Goal: Task Accomplishment & Management: Manage account settings

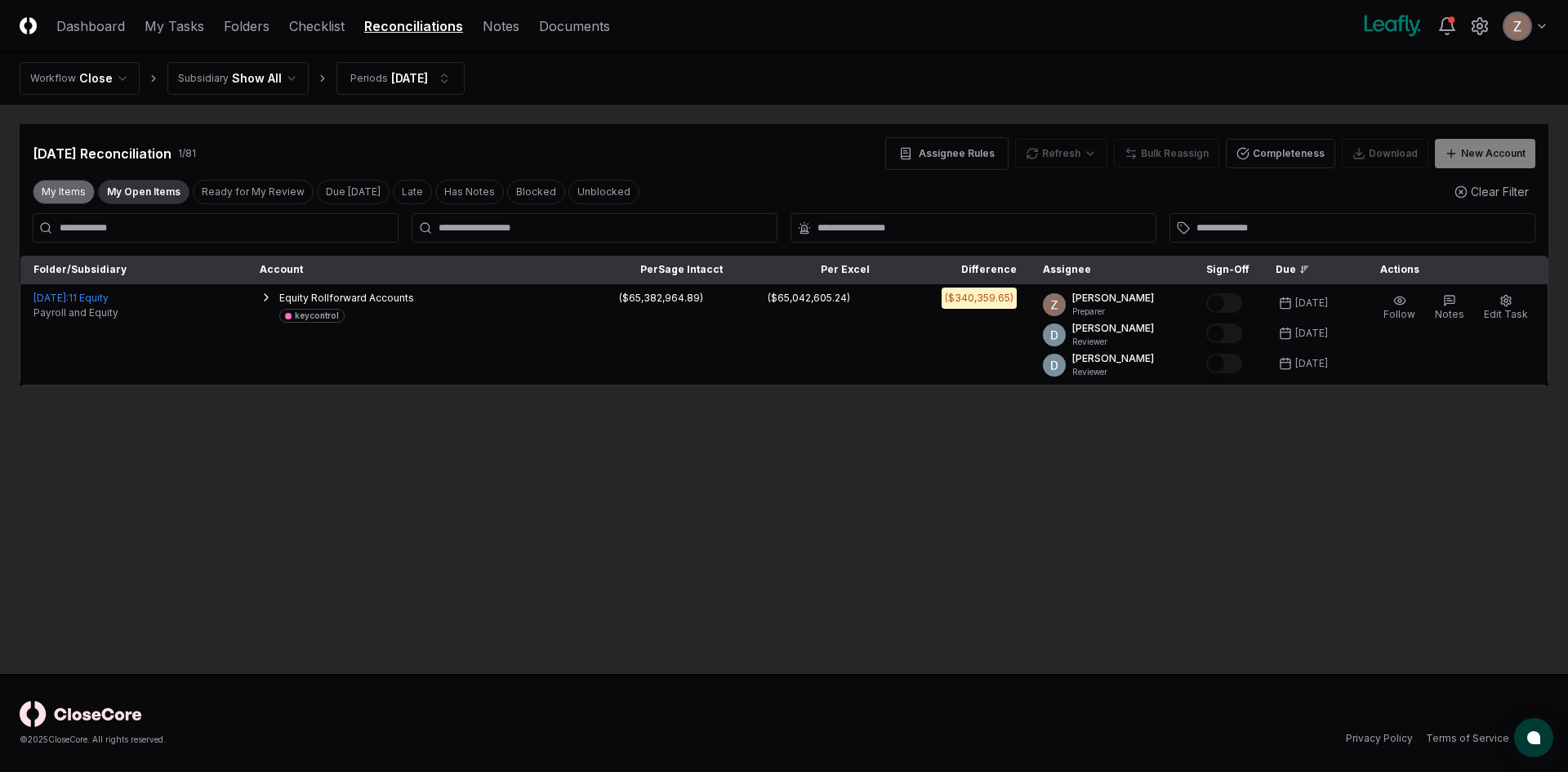
click at [73, 196] on button "My Items" at bounding box center [64, 192] width 62 height 25
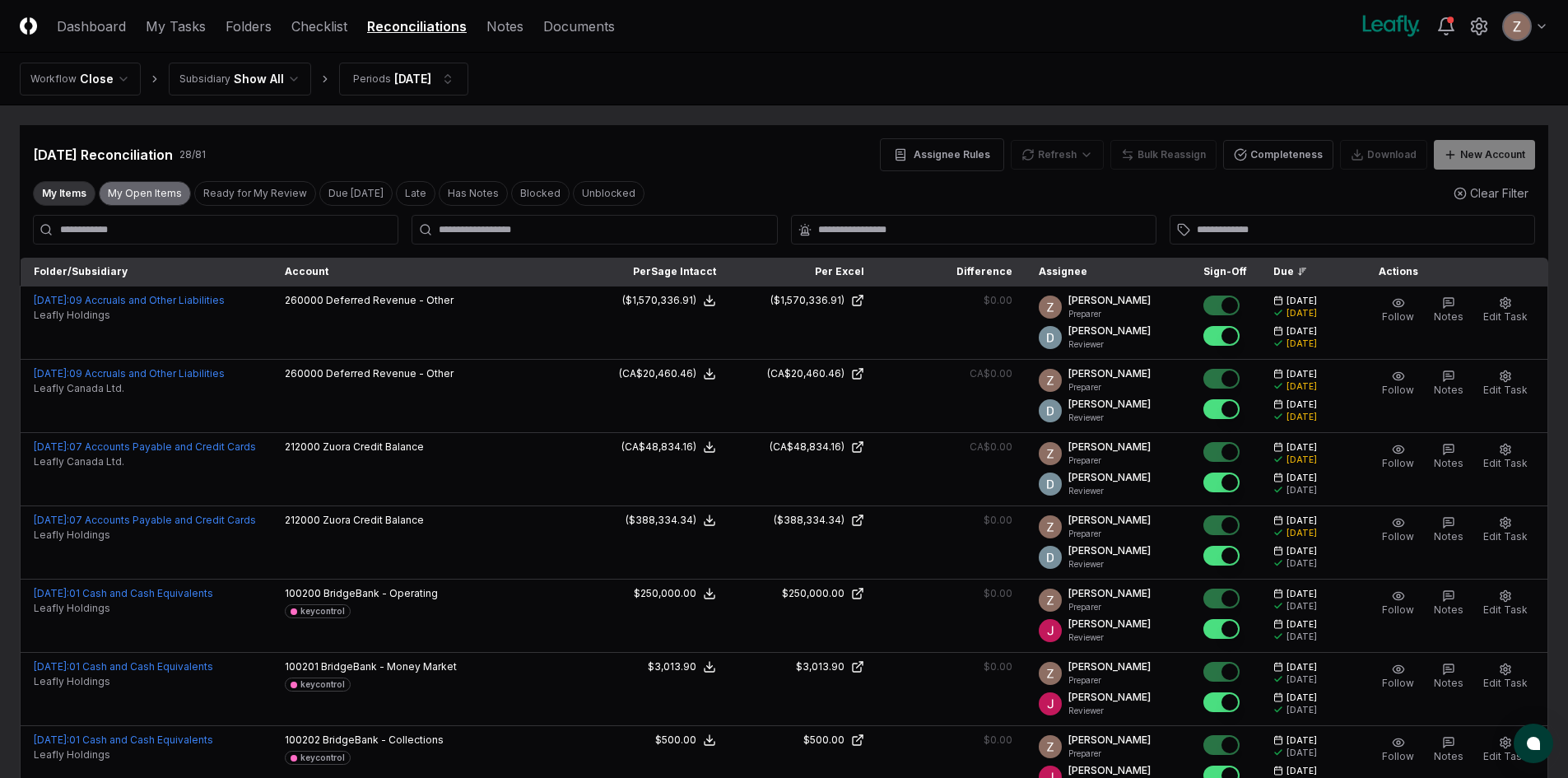
click at [123, 192] on button "My Open Items" at bounding box center [145, 194] width 92 height 25
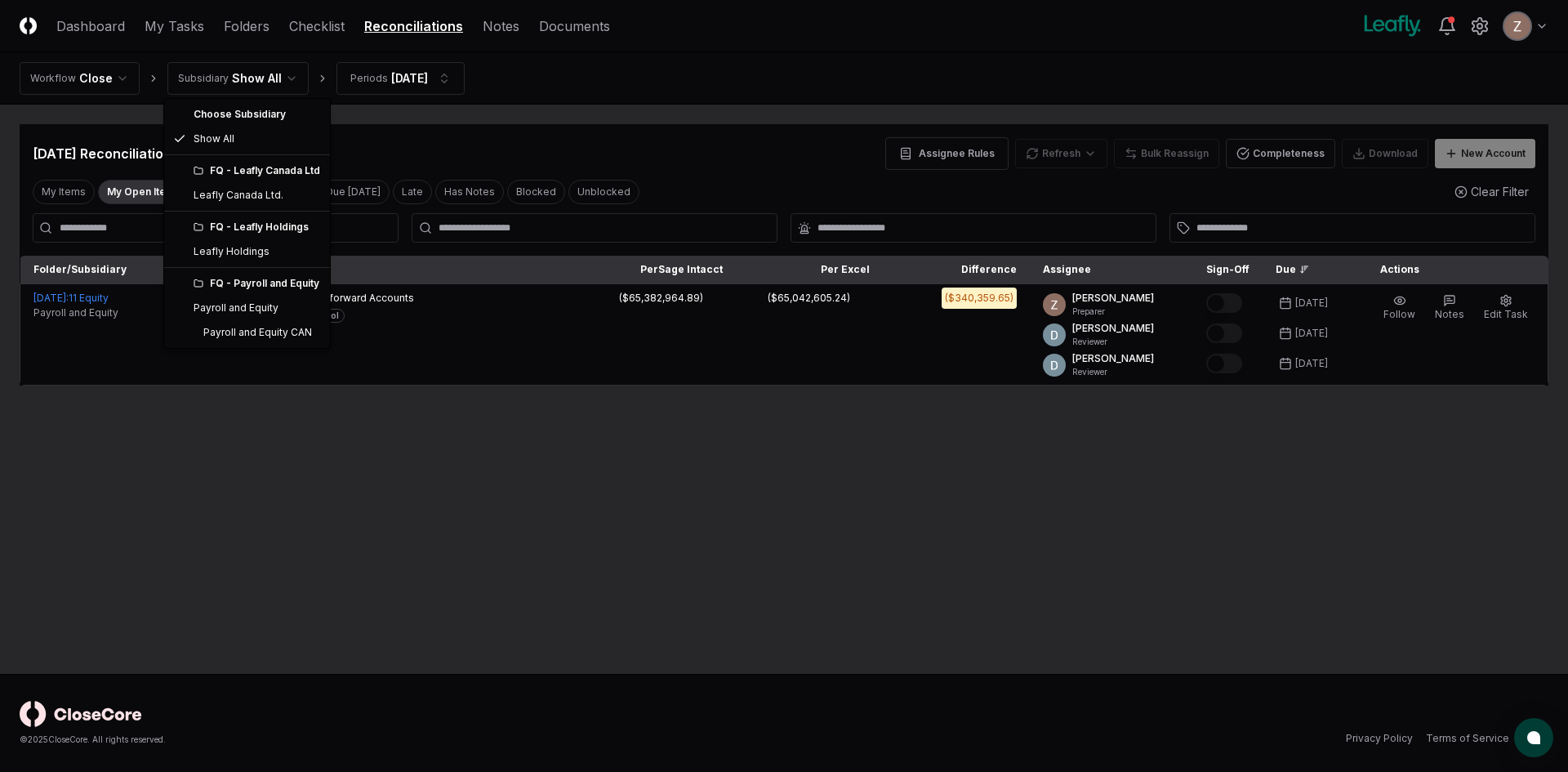
click at [259, 71] on html "CloseCore Dashboard My Tasks Folders Checklist Reconciliations Notes Documents …" at bounding box center [784, 386] width 1568 height 772
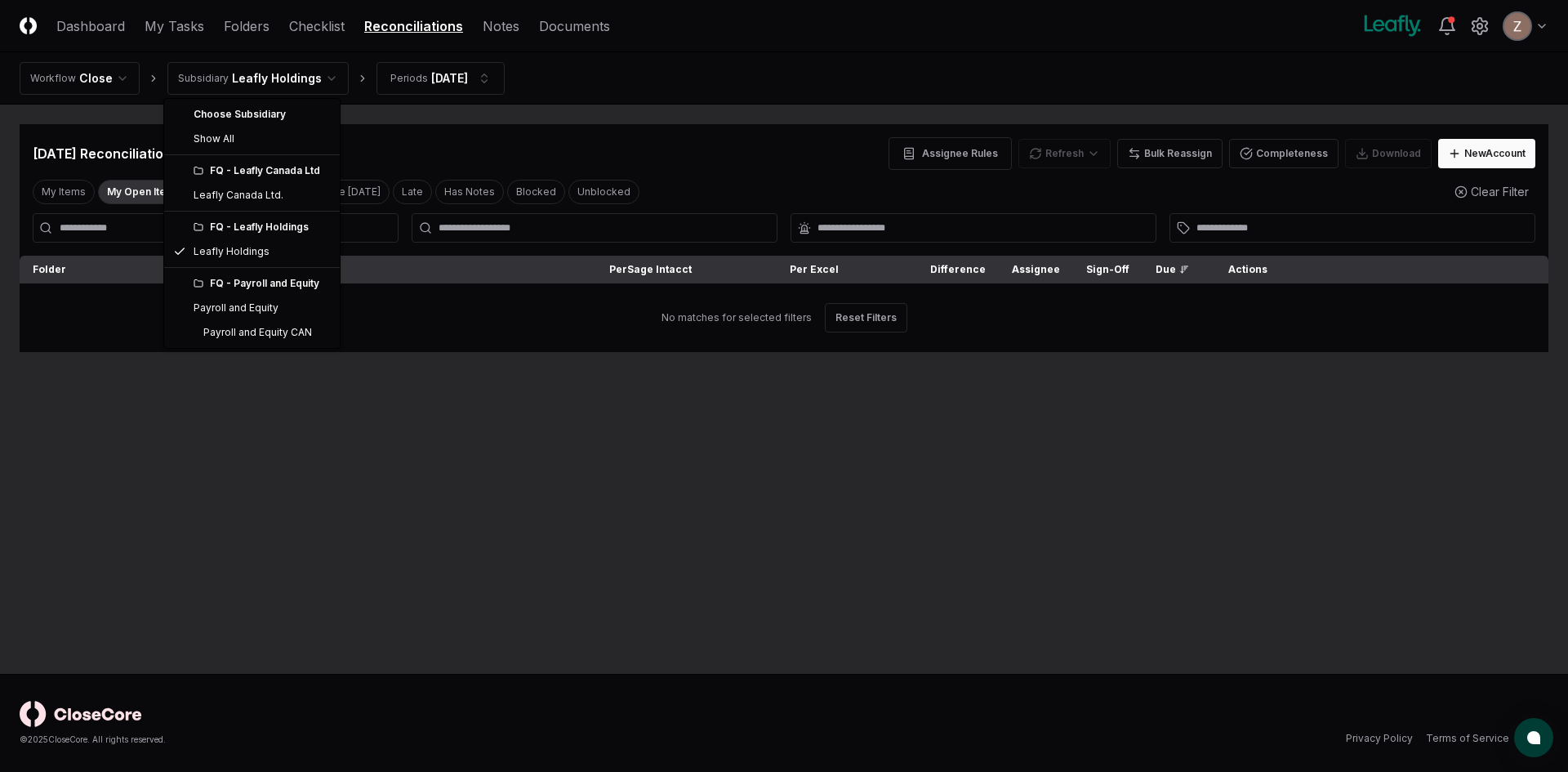
click at [268, 73] on html "CloseCore Dashboard My Tasks Folders Checklist Reconciliations Notes Documents …" at bounding box center [784, 386] width 1568 height 772
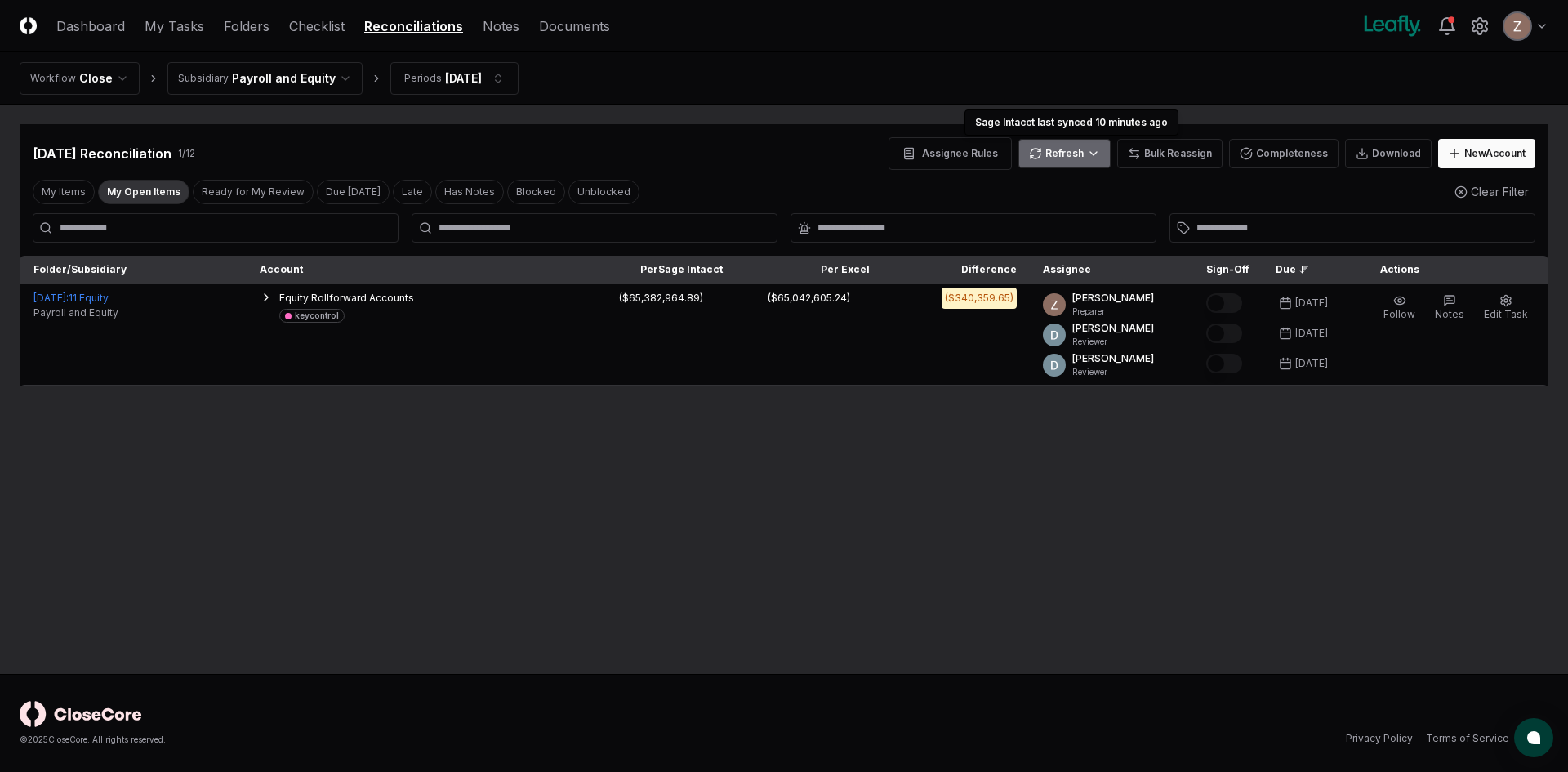
click at [1105, 148] on html "CloseCore Dashboard My Tasks Folders Checklist Reconciliations Notes Documents …" at bounding box center [784, 386] width 1568 height 772
click at [1030, 238] on div "All" at bounding box center [1070, 237] width 97 height 25
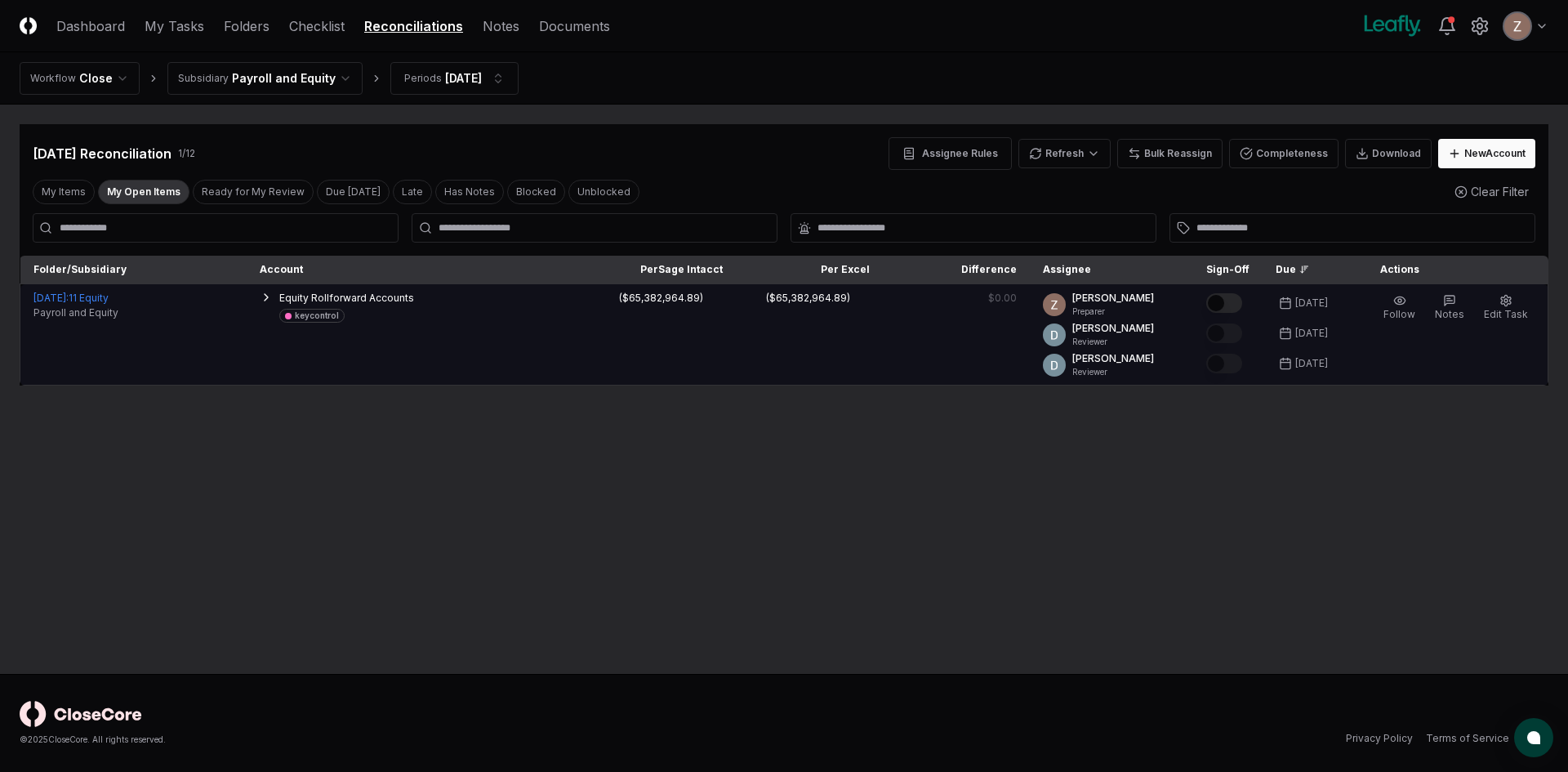
click at [1232, 304] on button "Mark complete" at bounding box center [1224, 303] width 36 height 19
click at [1518, 309] on span "Edit Task" at bounding box center [1506, 314] width 44 height 12
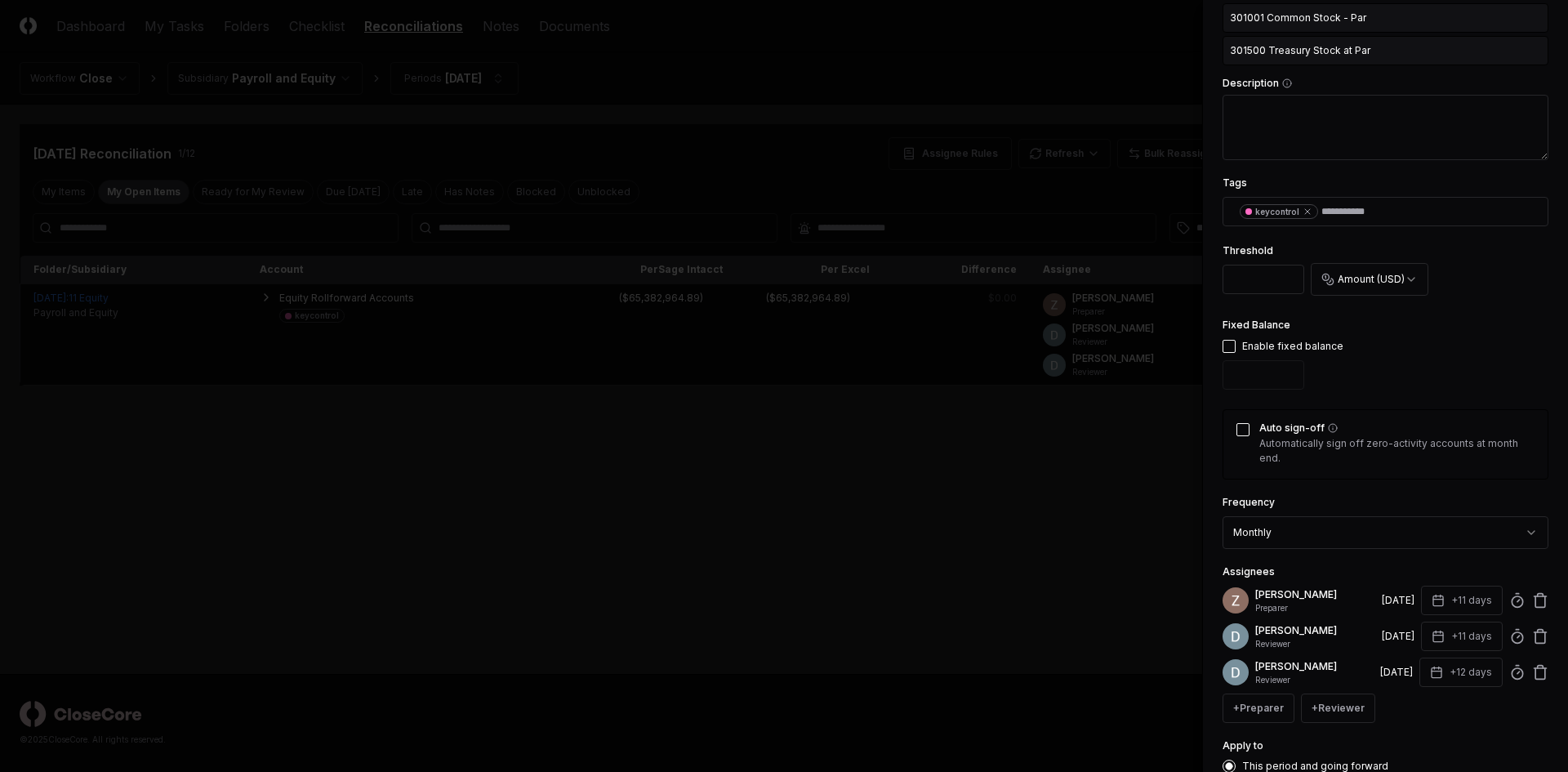
scroll to position [647, 0]
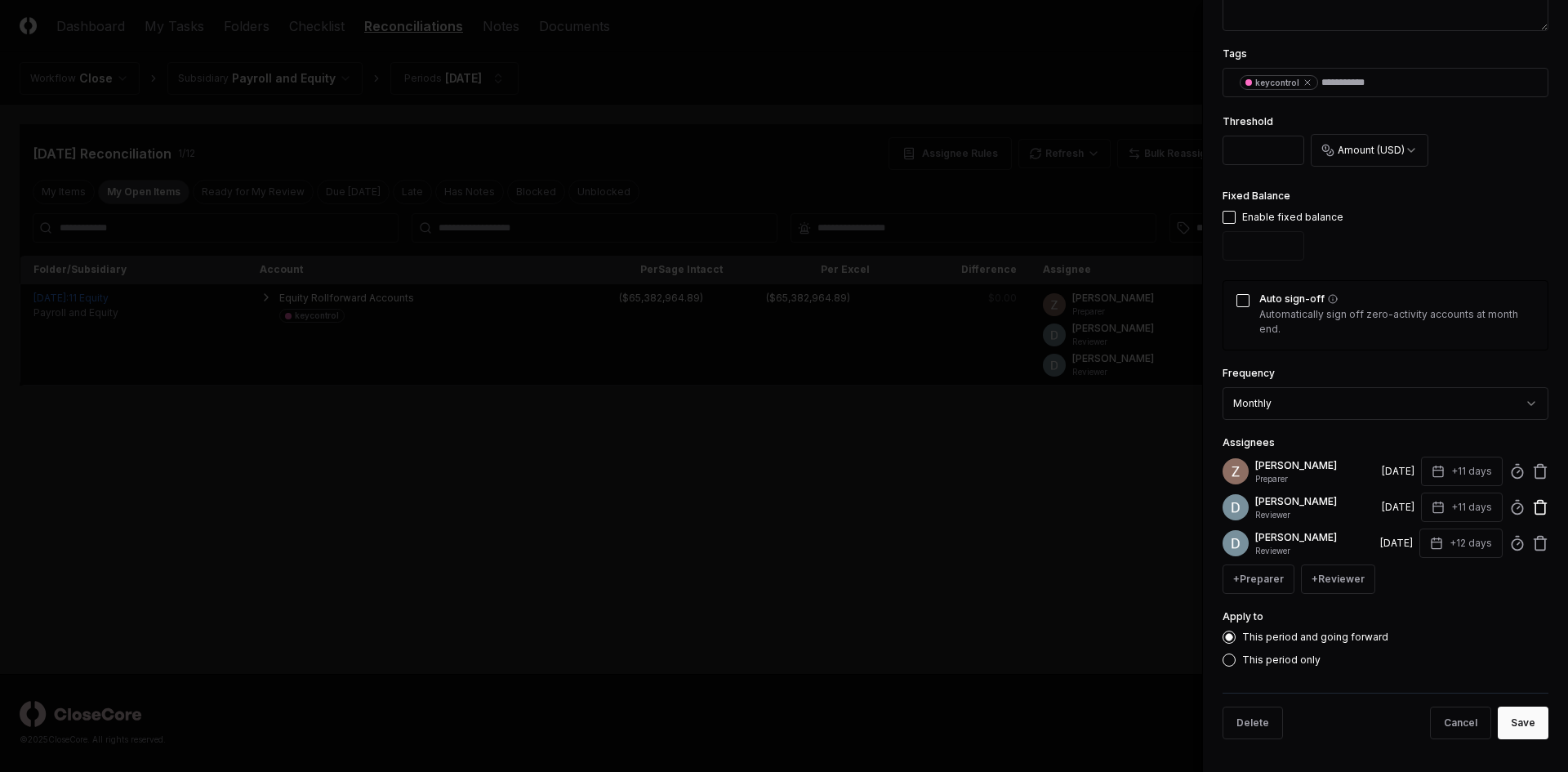
click at [1538, 500] on icon at bounding box center [1541, 501] width 5 height 3
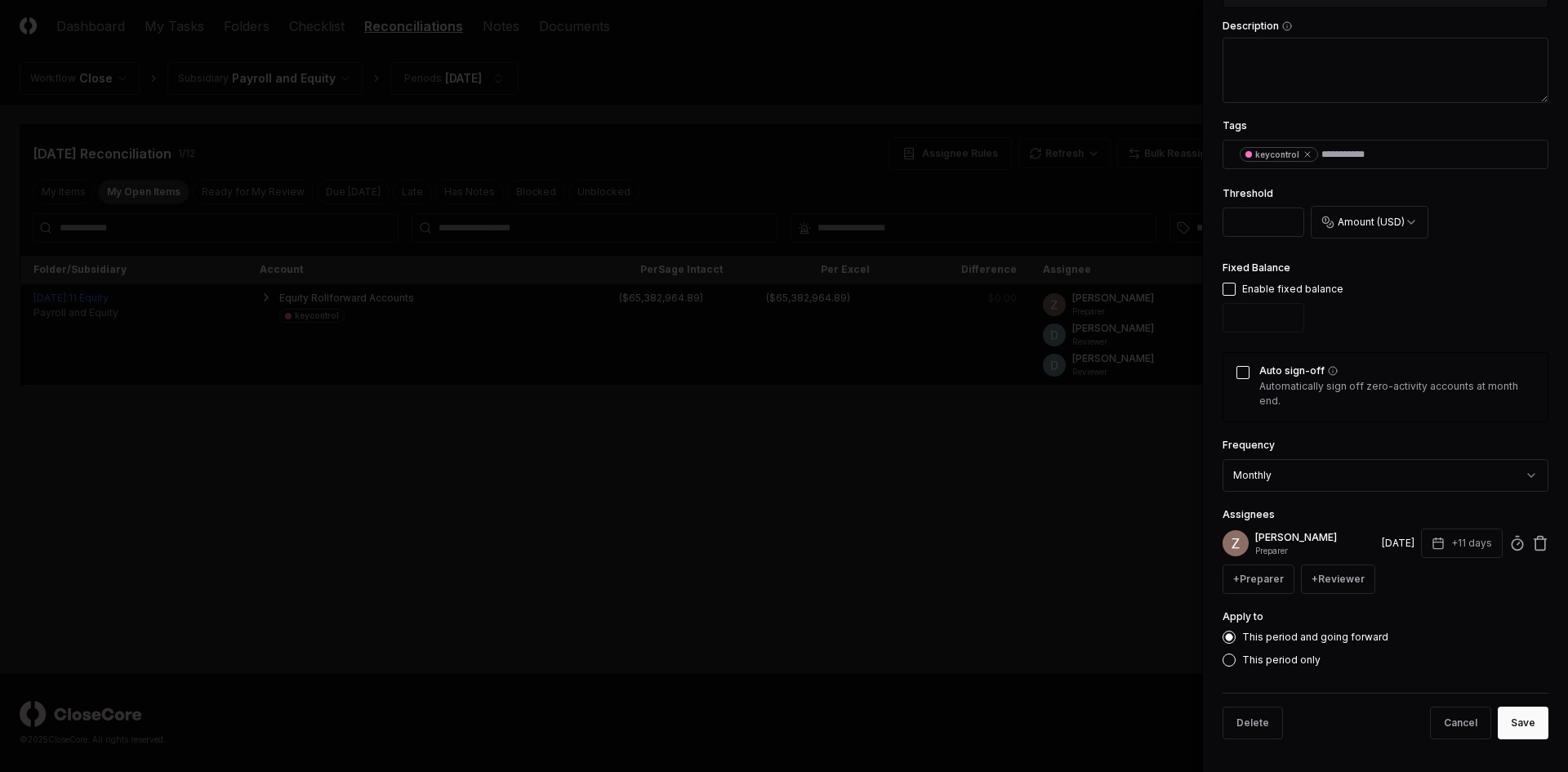
scroll to position [575, 0]
click at [1325, 574] on button "+ Reviewer" at bounding box center [1338, 578] width 74 height 29
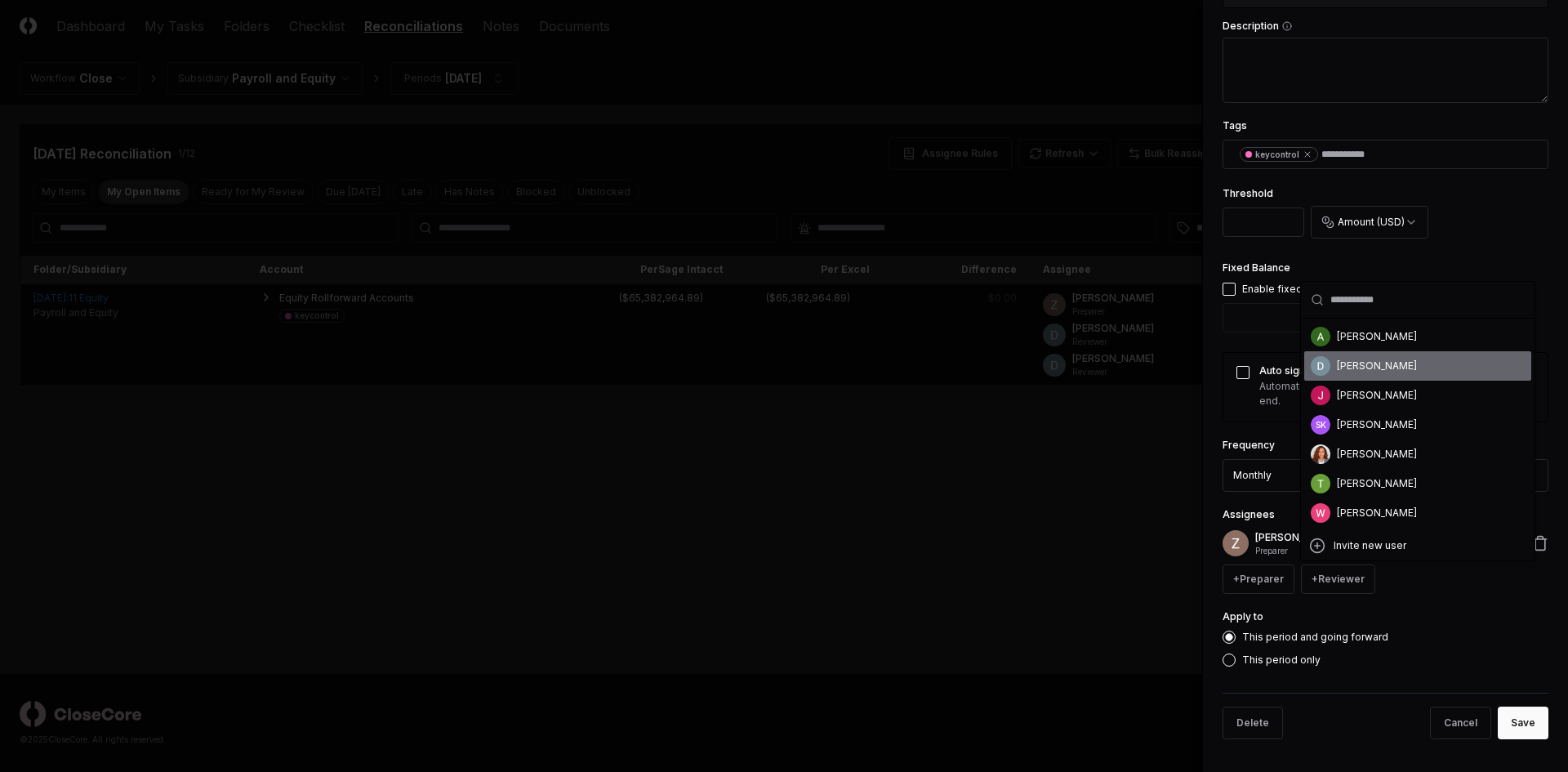
click at [1376, 367] on div "[PERSON_NAME]" at bounding box center [1377, 366] width 80 height 15
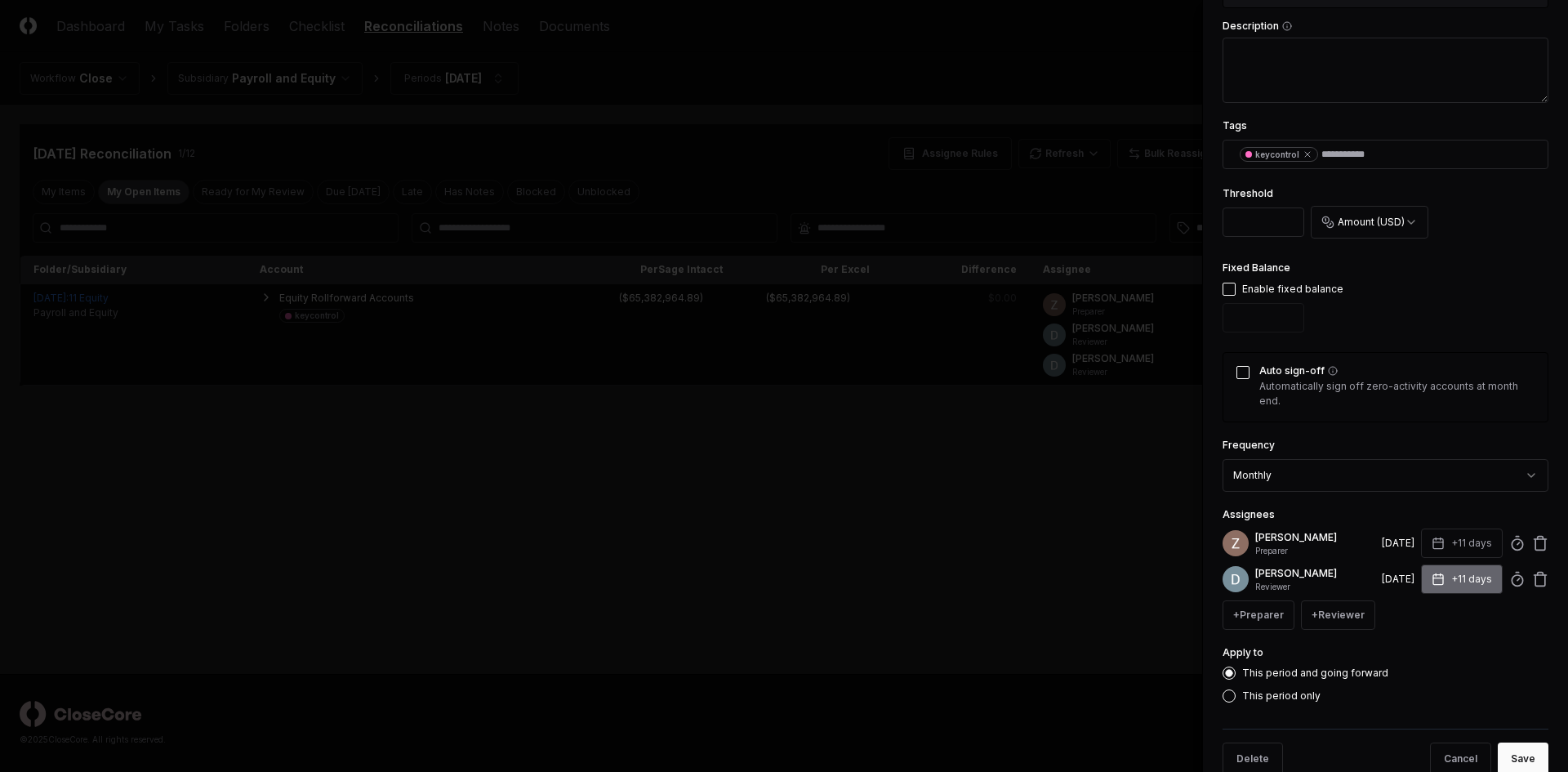
click at [1466, 580] on button "+11 days" at bounding box center [1462, 578] width 81 height 29
type input "**"
click at [1410, 641] on input "**" at bounding box center [1399, 643] width 58 height 29
click at [1469, 684] on div "This period and going forward This period only" at bounding box center [1386, 684] width 326 height 36
click at [1523, 753] on button "Save" at bounding box center [1523, 758] width 50 height 33
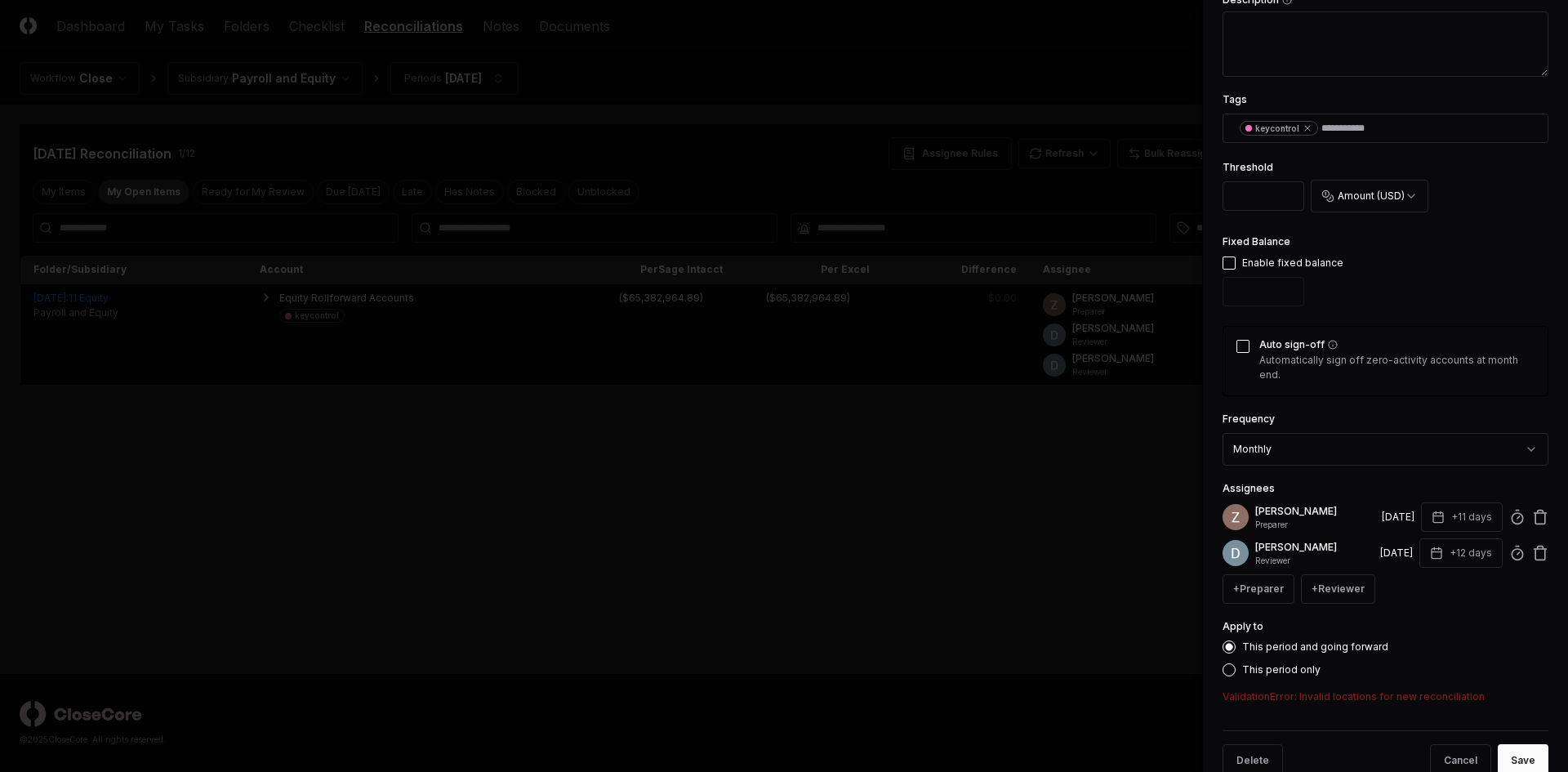
scroll to position [639, 0]
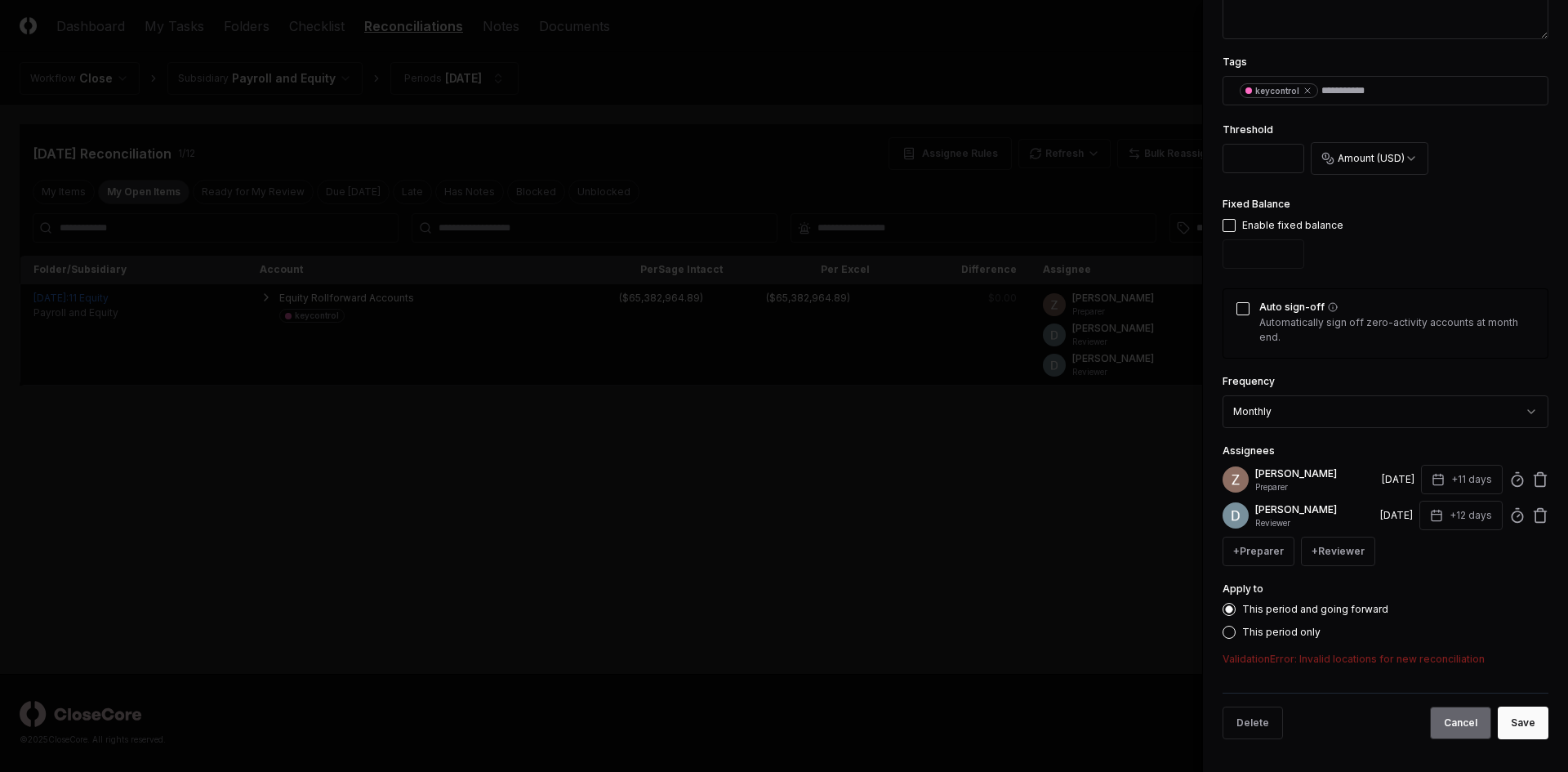
click at [1441, 724] on button "Cancel" at bounding box center [1460, 722] width 61 height 33
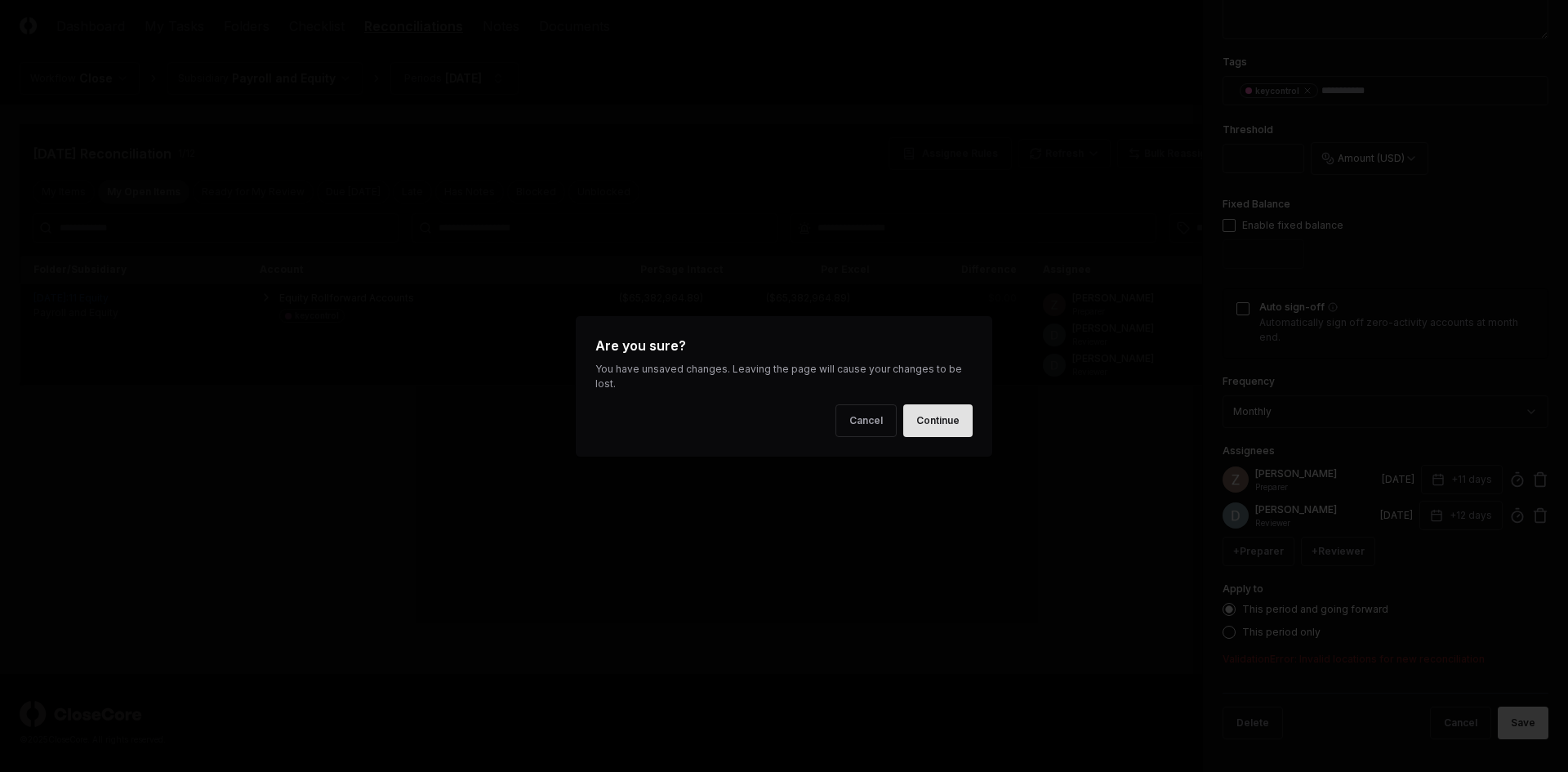
click at [937, 425] on button "Continue" at bounding box center [938, 421] width 69 height 33
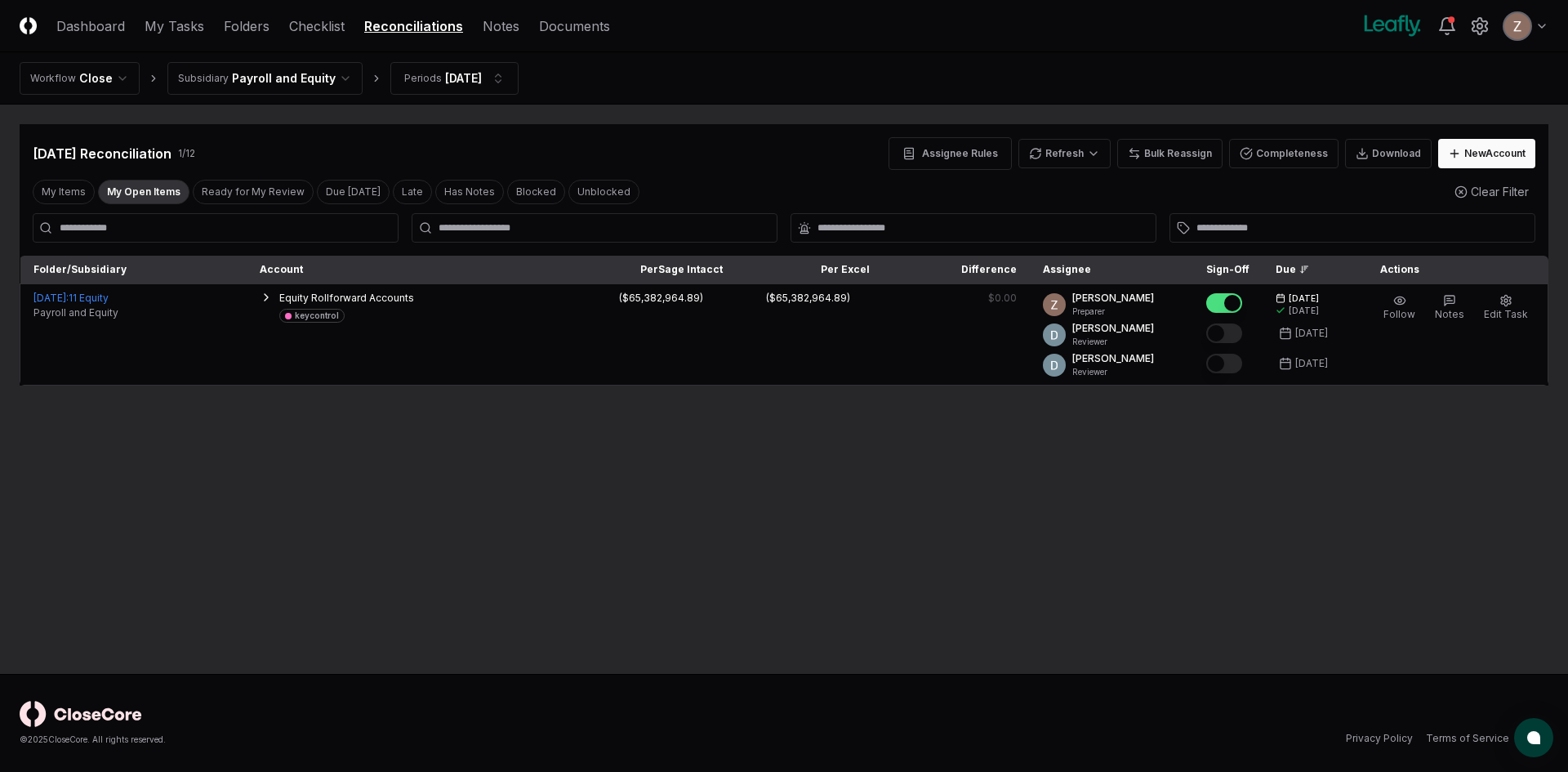
click at [257, 85] on html "CloseCore Dashboard My Tasks Folders Checklist Reconciliations Notes Documents …" at bounding box center [784, 386] width 1568 height 772
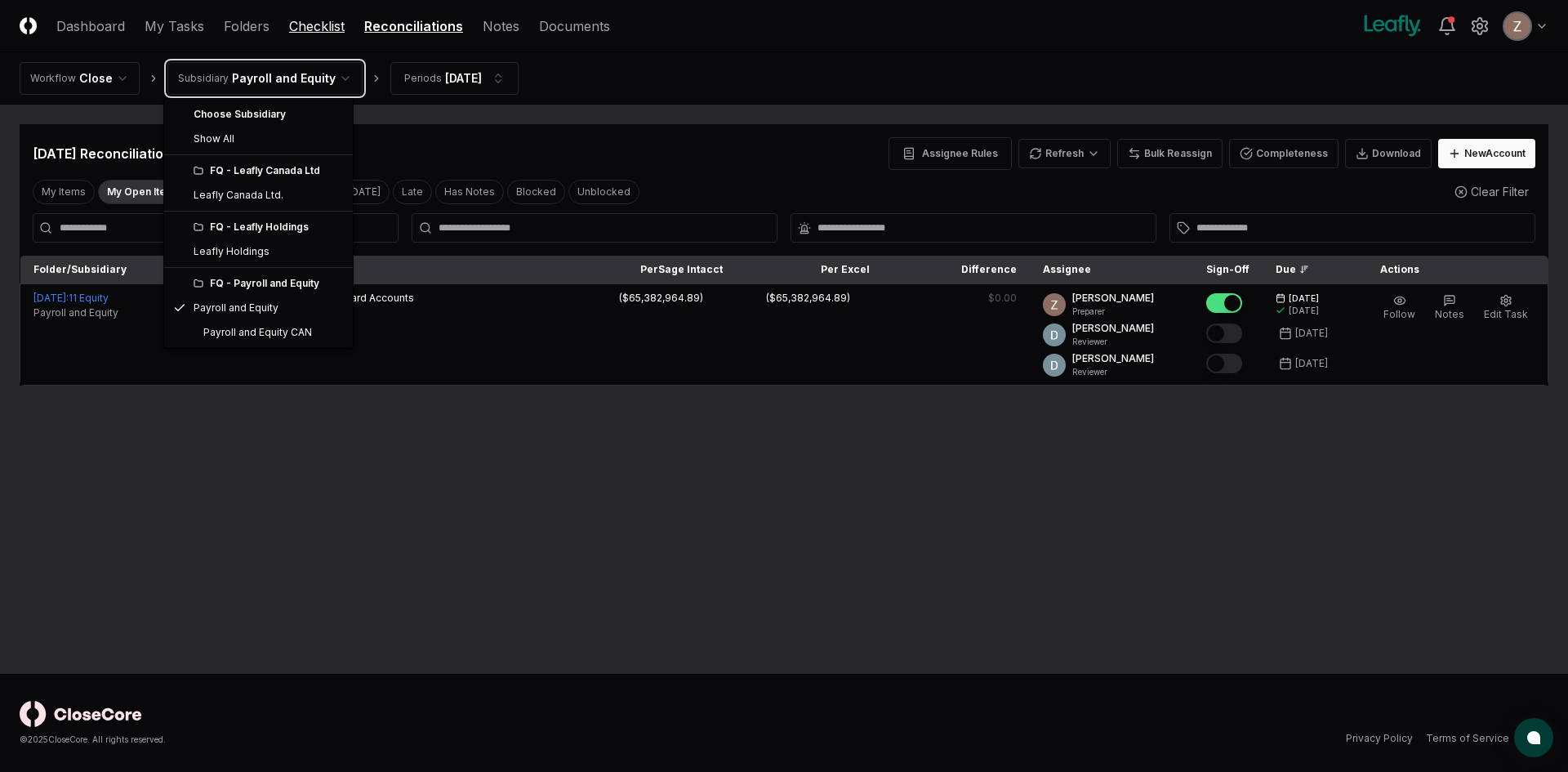
click at [290, 33] on html "CloseCore Dashboard My Tasks Folders Checklist Reconciliations Notes Documents …" at bounding box center [784, 386] width 1568 height 772
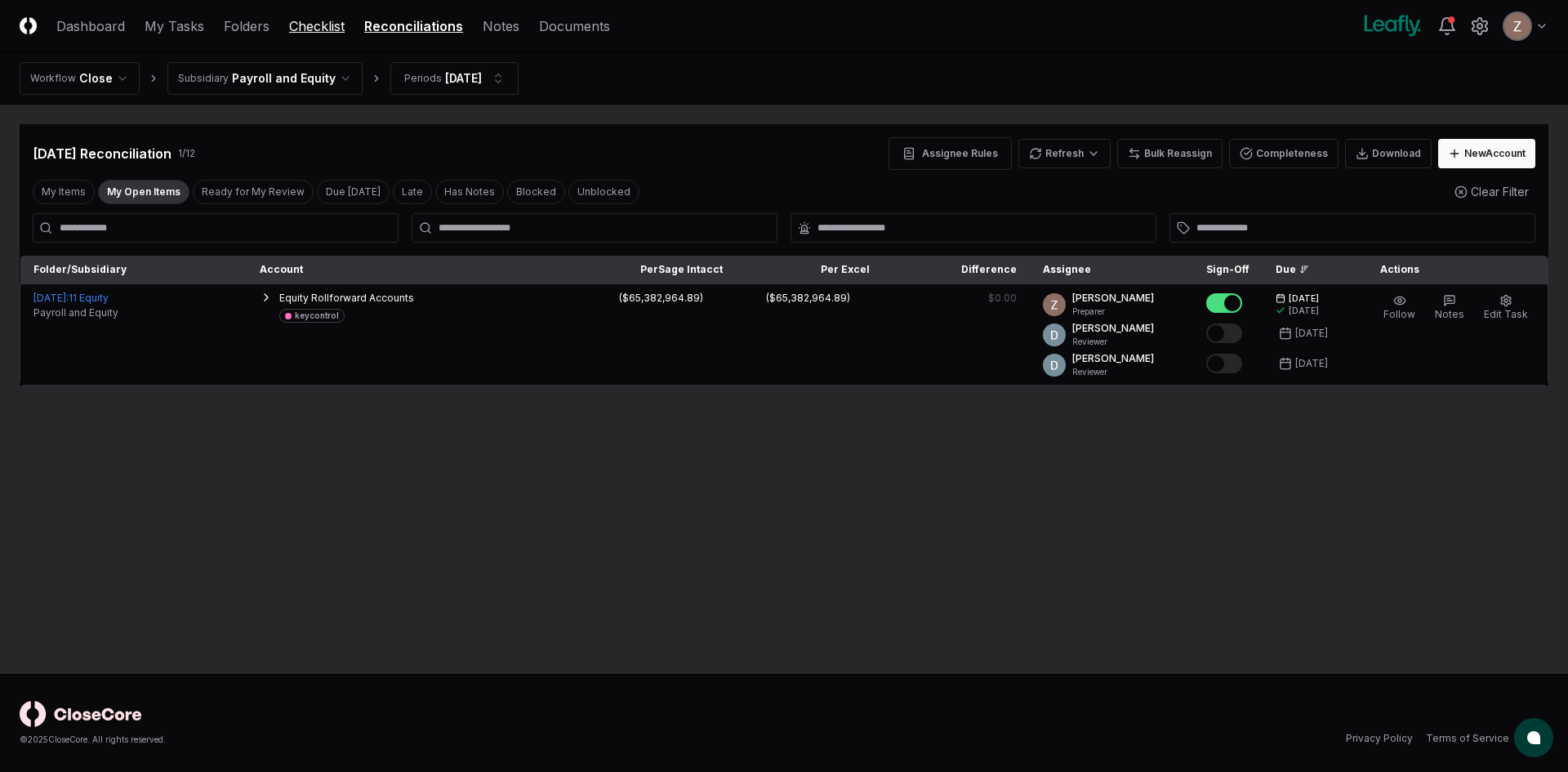
click at [300, 27] on link "Checklist" at bounding box center [317, 26] width 56 height 19
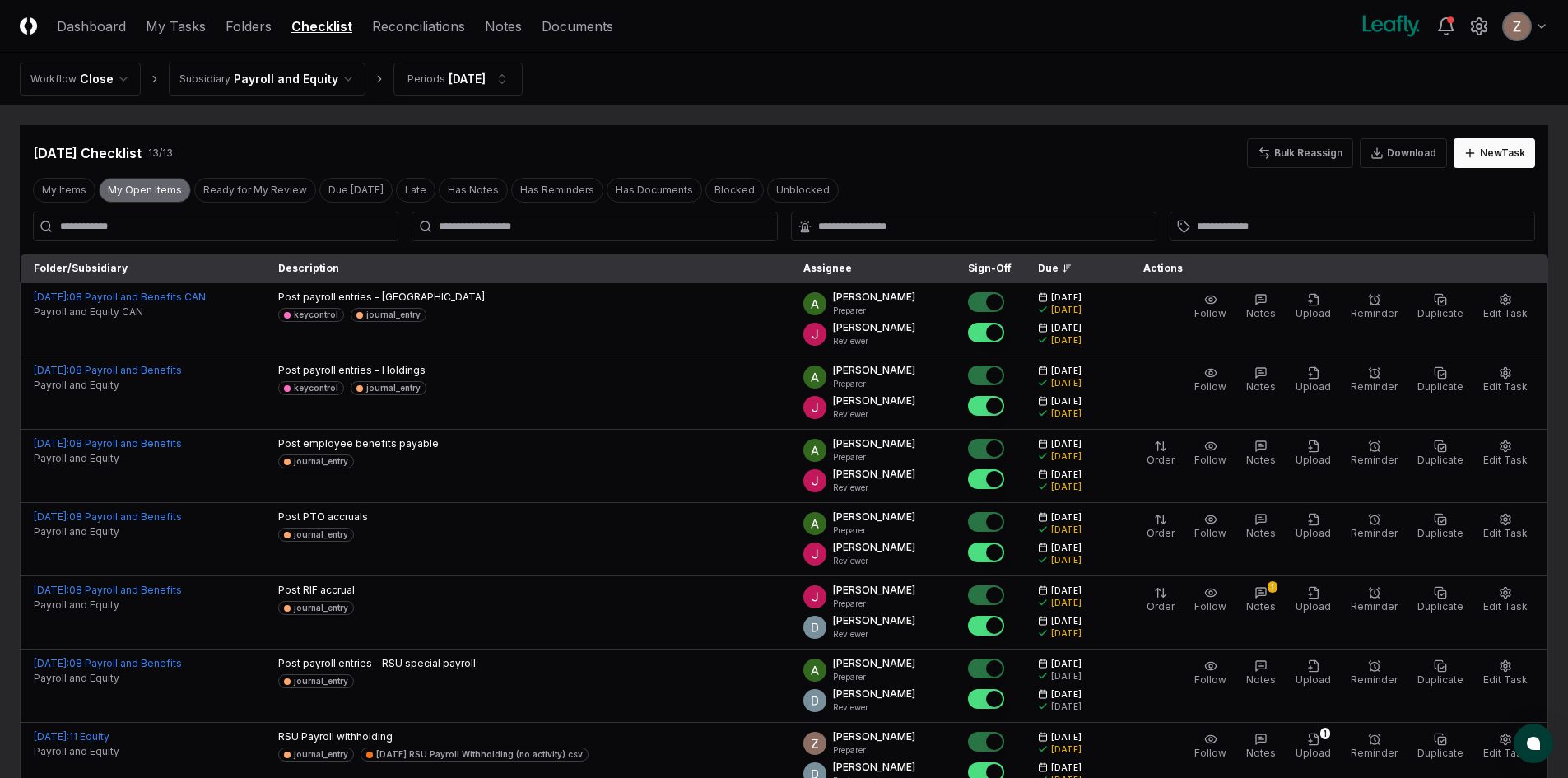
click at [168, 189] on button "My Open Items" at bounding box center [145, 190] width 92 height 25
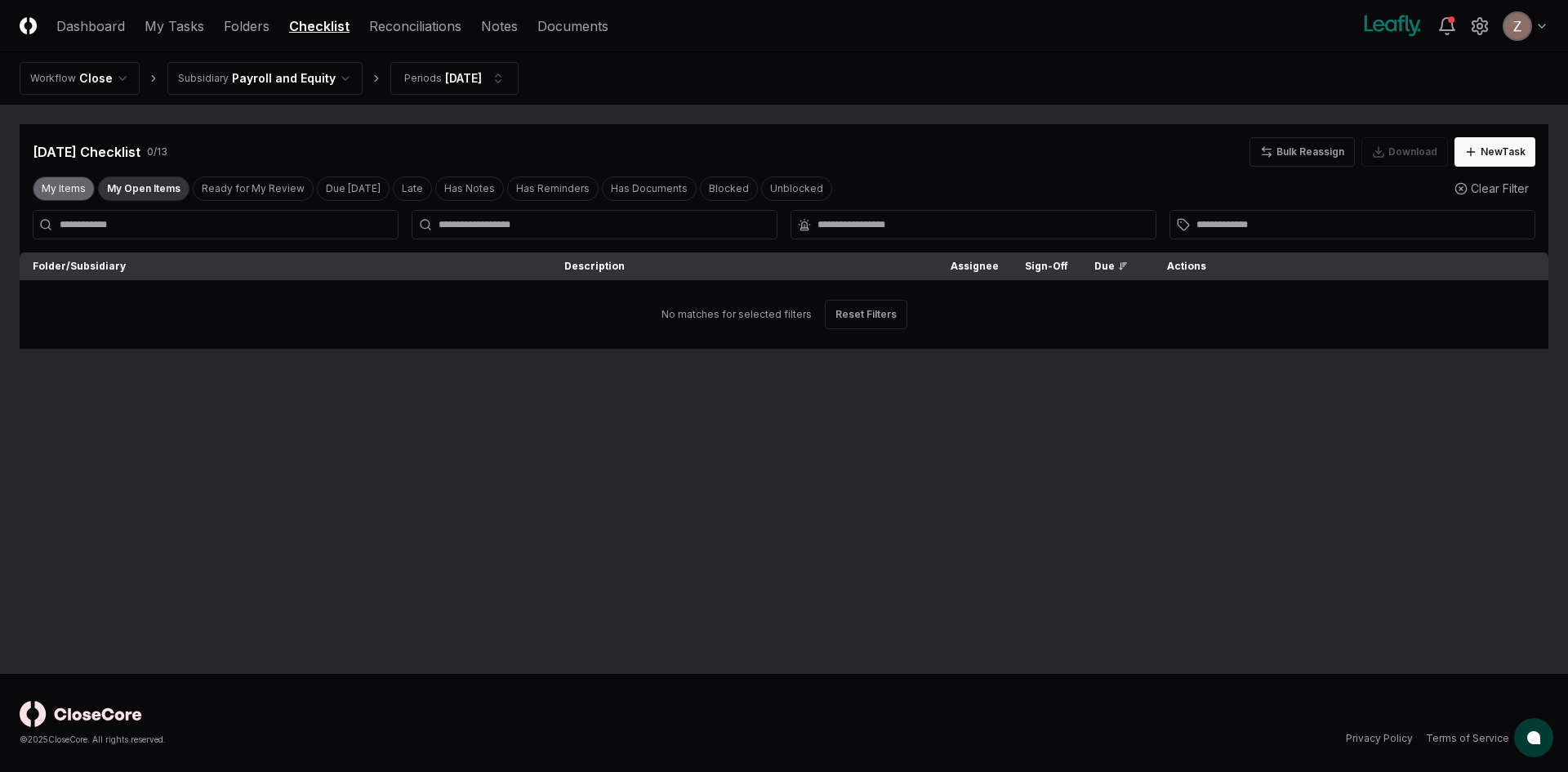
click at [75, 189] on button "My Items" at bounding box center [64, 189] width 62 height 25
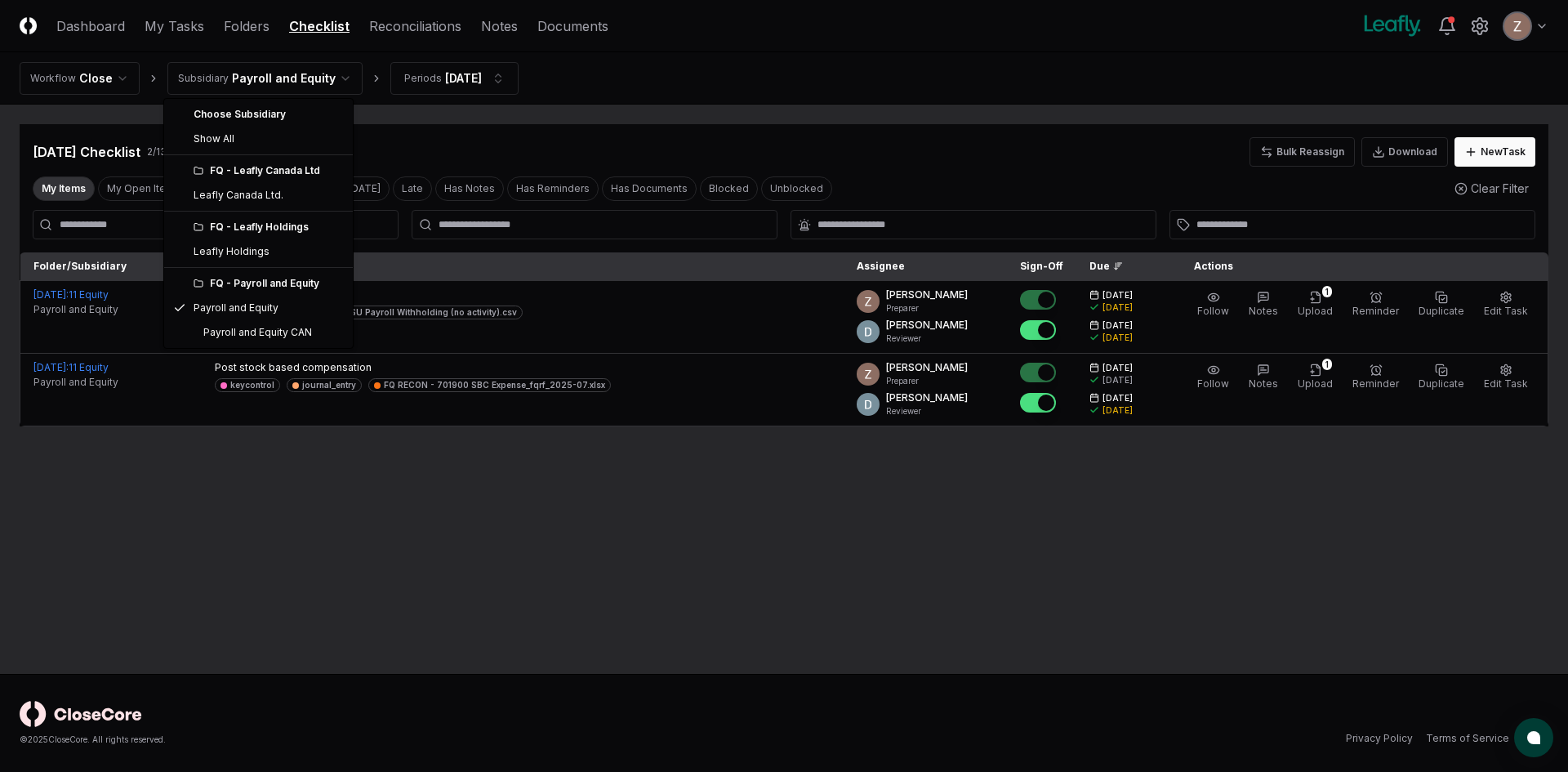
click at [310, 75] on html "CloseCore Dashboard My Tasks Folders Checklist Reconciliations Notes Documents …" at bounding box center [784, 386] width 1568 height 772
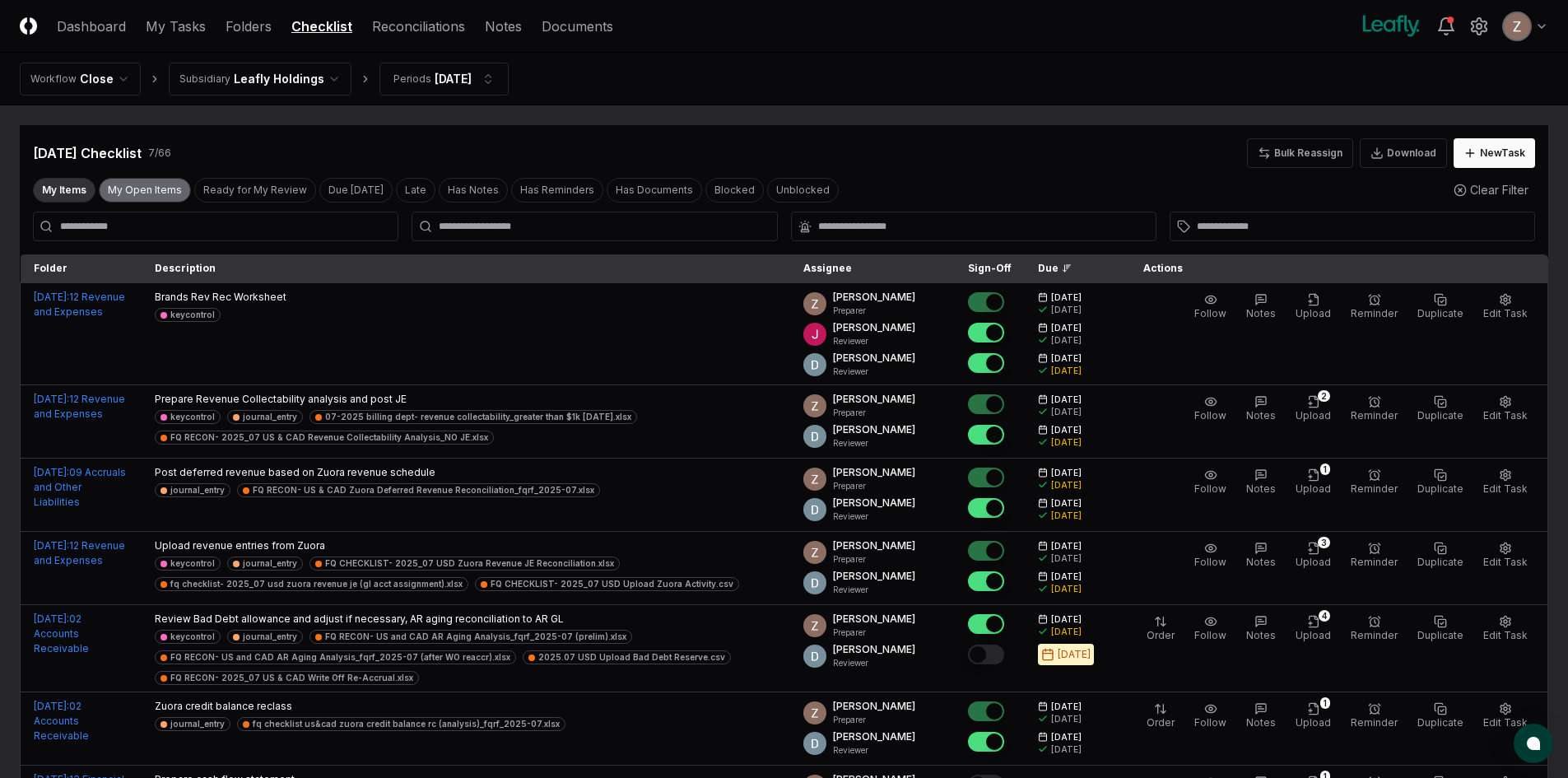
click at [122, 182] on button "My Open Items" at bounding box center [145, 190] width 92 height 25
